Goal: Information Seeking & Learning: Compare options

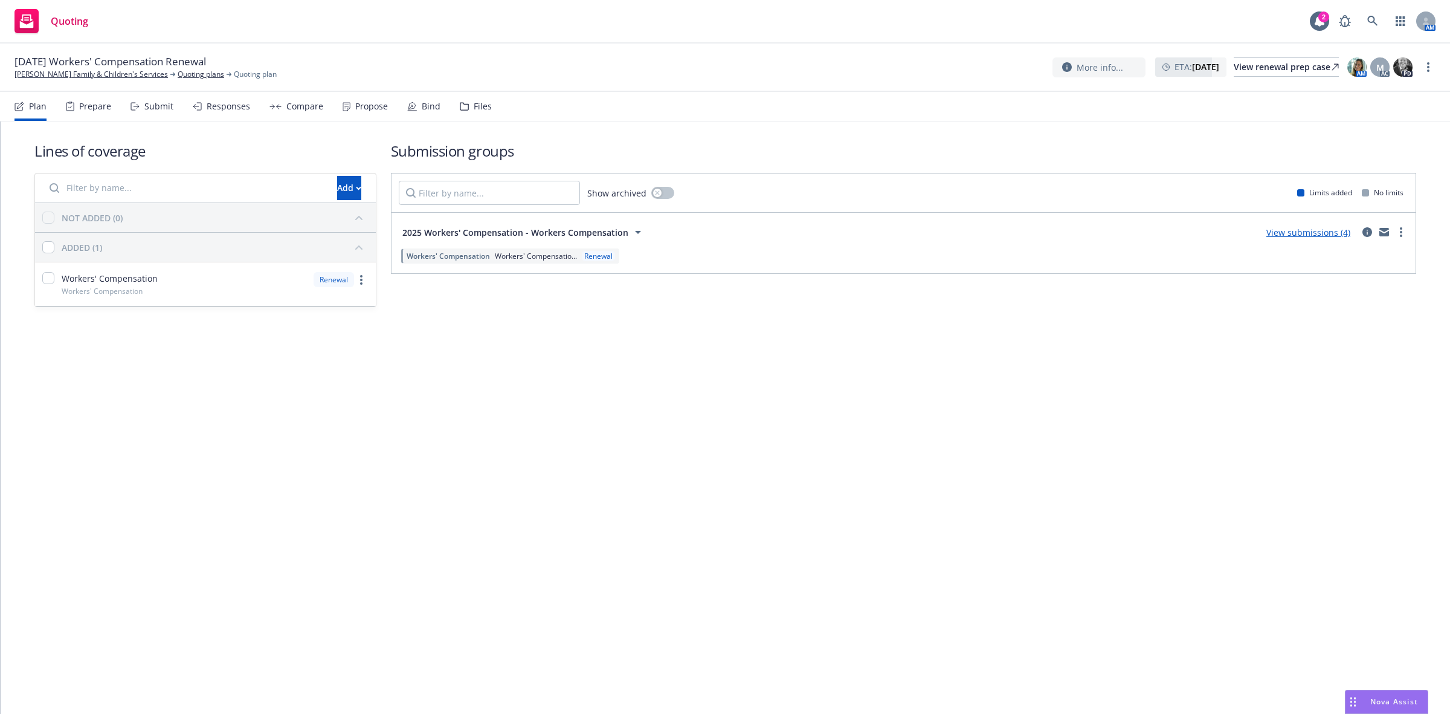
click at [360, 106] on div "Propose" at bounding box center [371, 107] width 33 height 10
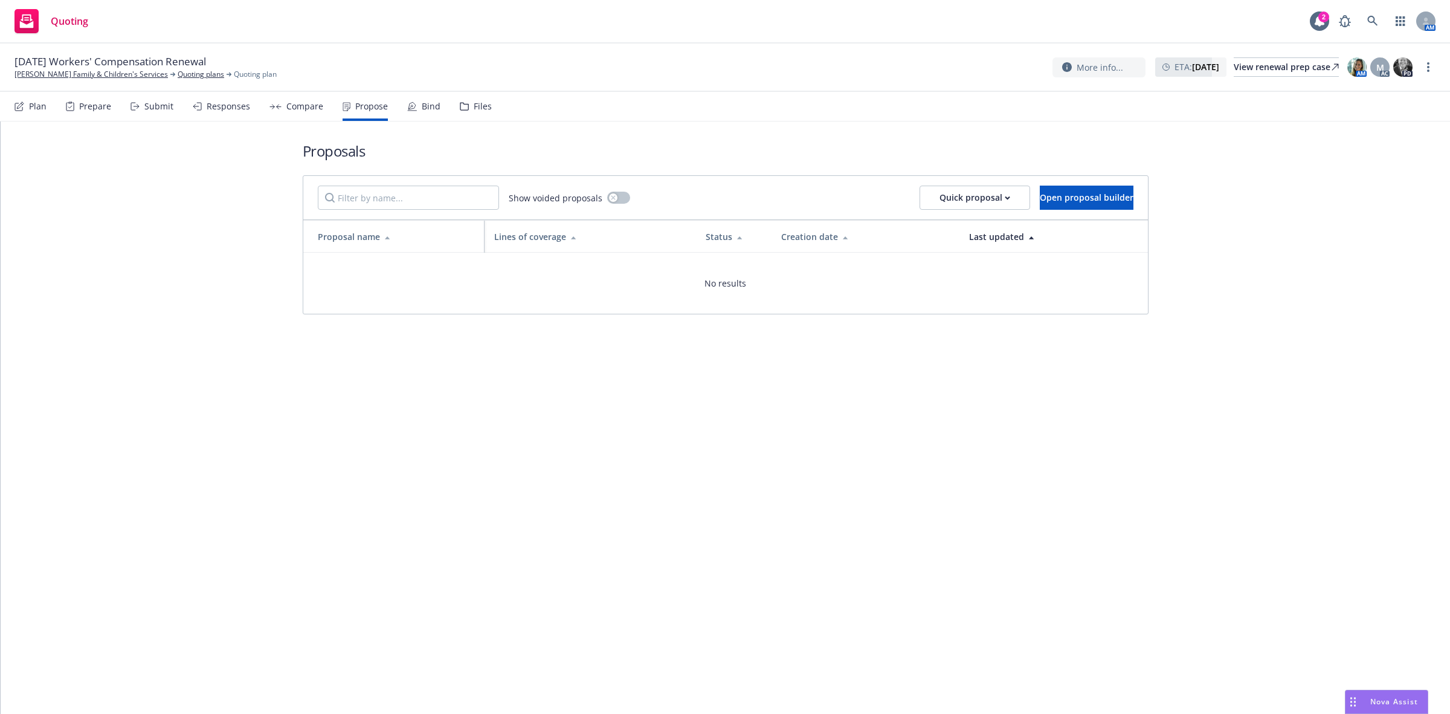
click at [302, 105] on div "Compare" at bounding box center [304, 107] width 37 height 10
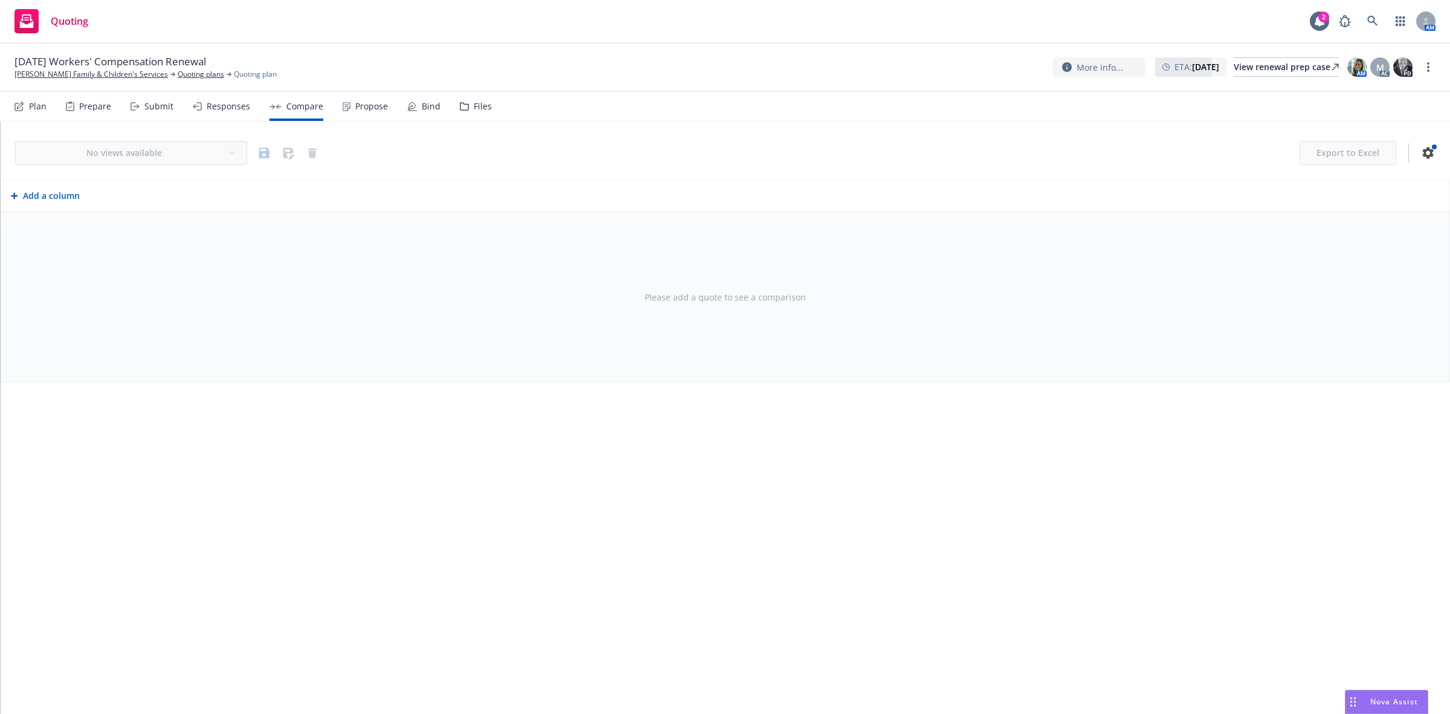
click at [224, 112] on div "Responses" at bounding box center [221, 106] width 57 height 29
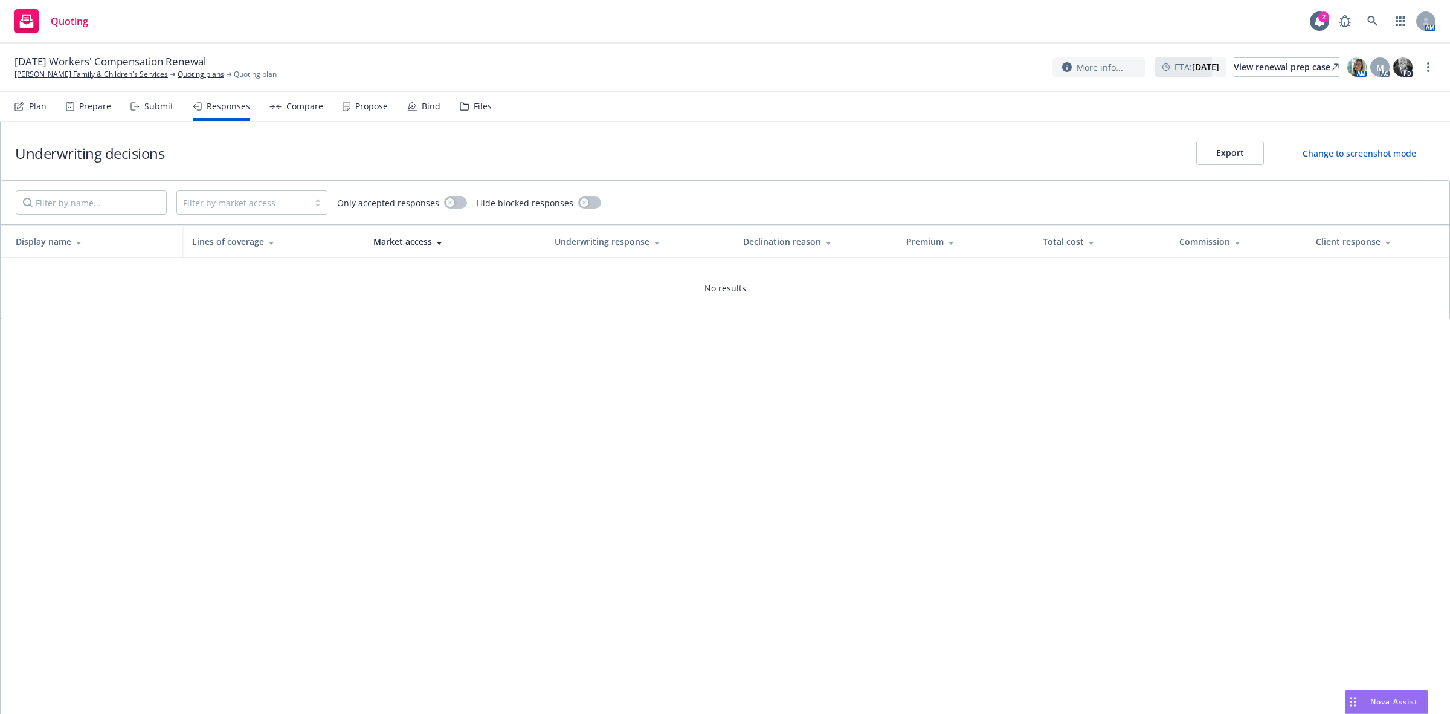
click at [34, 107] on div "Plan" at bounding box center [38, 107] width 18 height 10
